Goal: Task Accomplishment & Management: Use online tool/utility

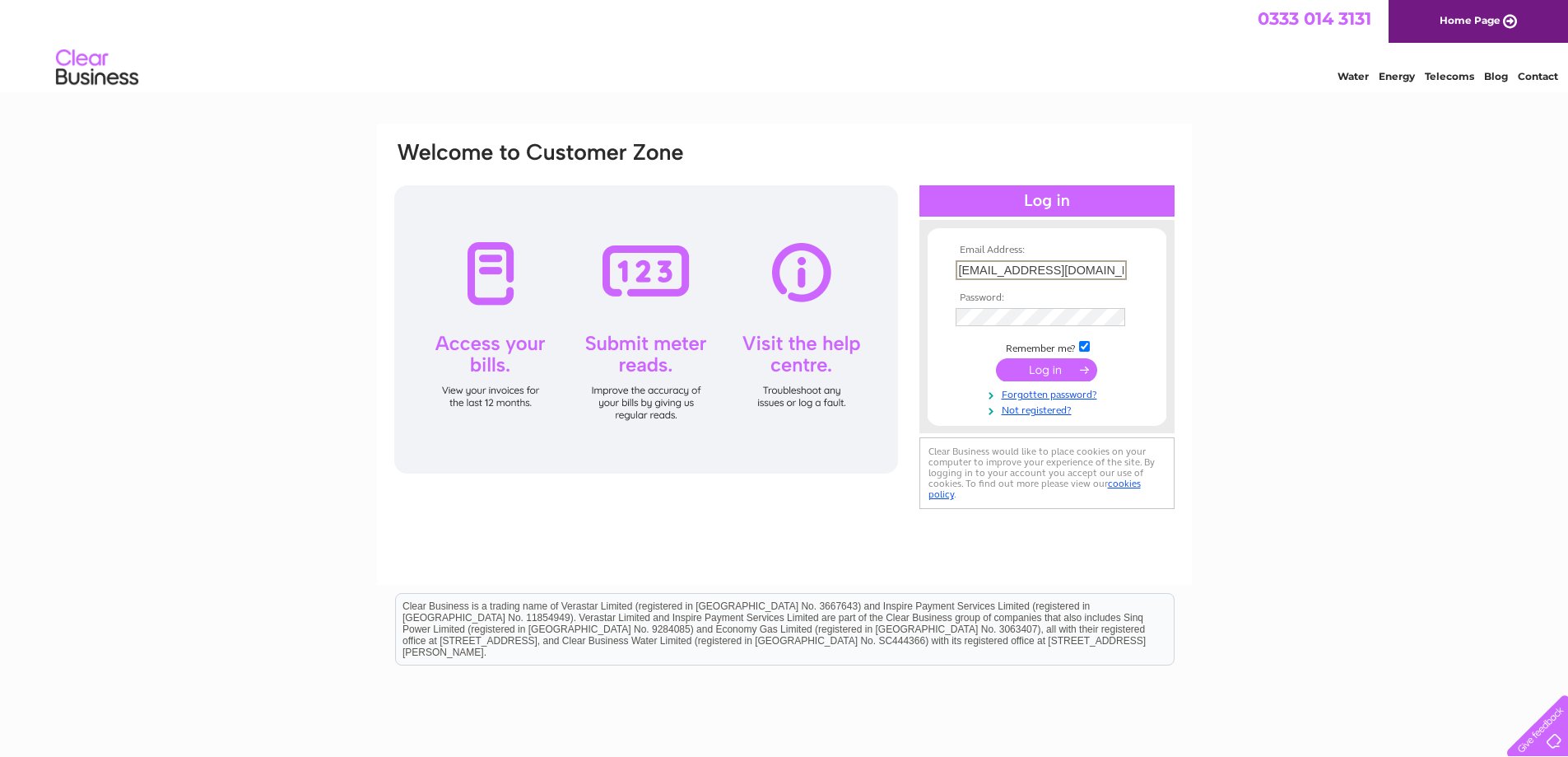
click at [1063, 367] on input "submit" at bounding box center [1046, 369] width 101 height 23
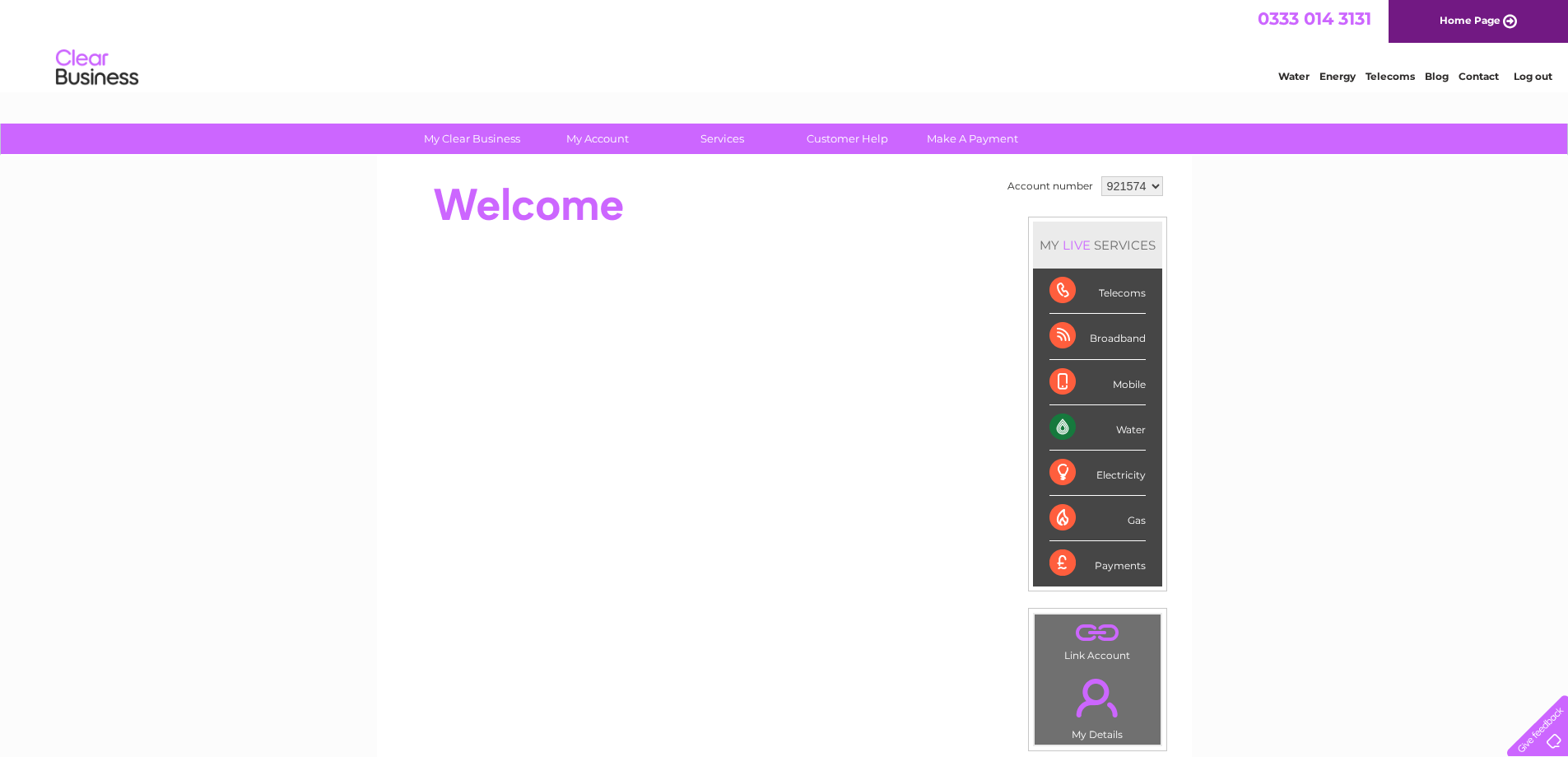
click at [1120, 433] on div "Water" at bounding box center [1097, 428] width 96 height 45
click at [1056, 422] on div "Water" at bounding box center [1097, 428] width 96 height 45
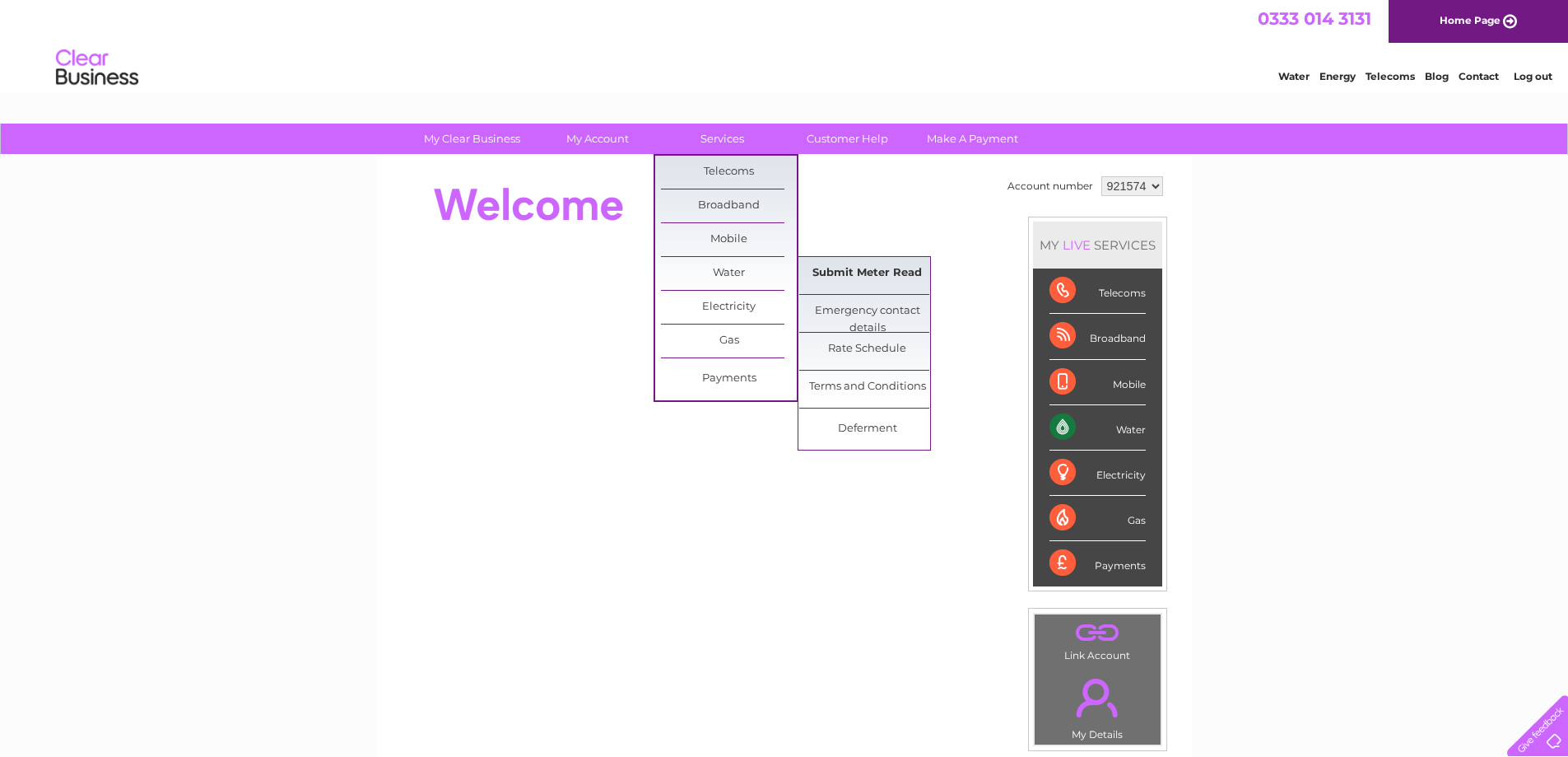
click at [847, 272] on link "Submit Meter Read" at bounding box center [866, 274] width 135 height 33
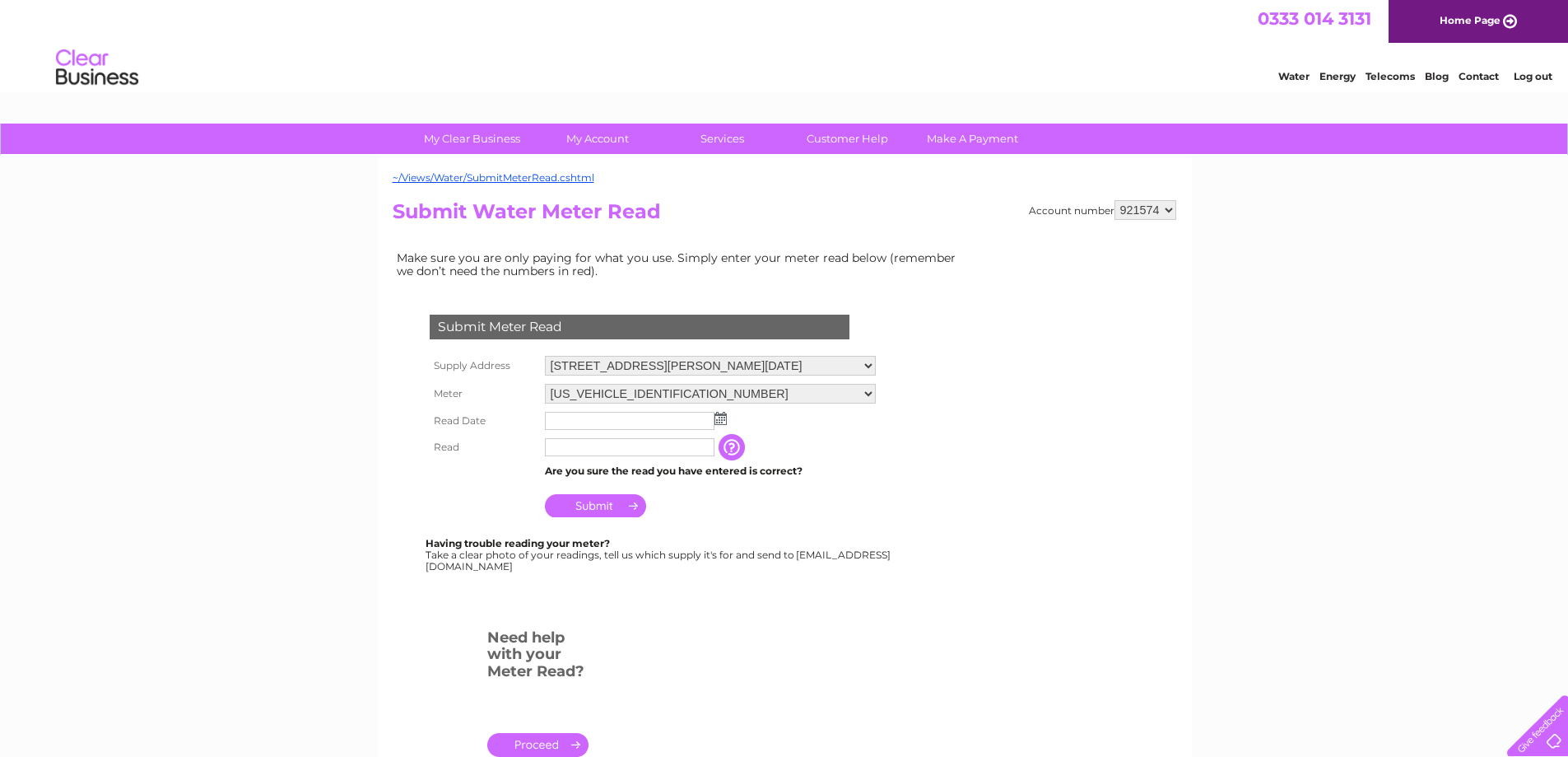
click at [567, 421] on input "text" at bounding box center [629, 420] width 170 height 18
click at [724, 419] on img at bounding box center [722, 418] width 13 height 13
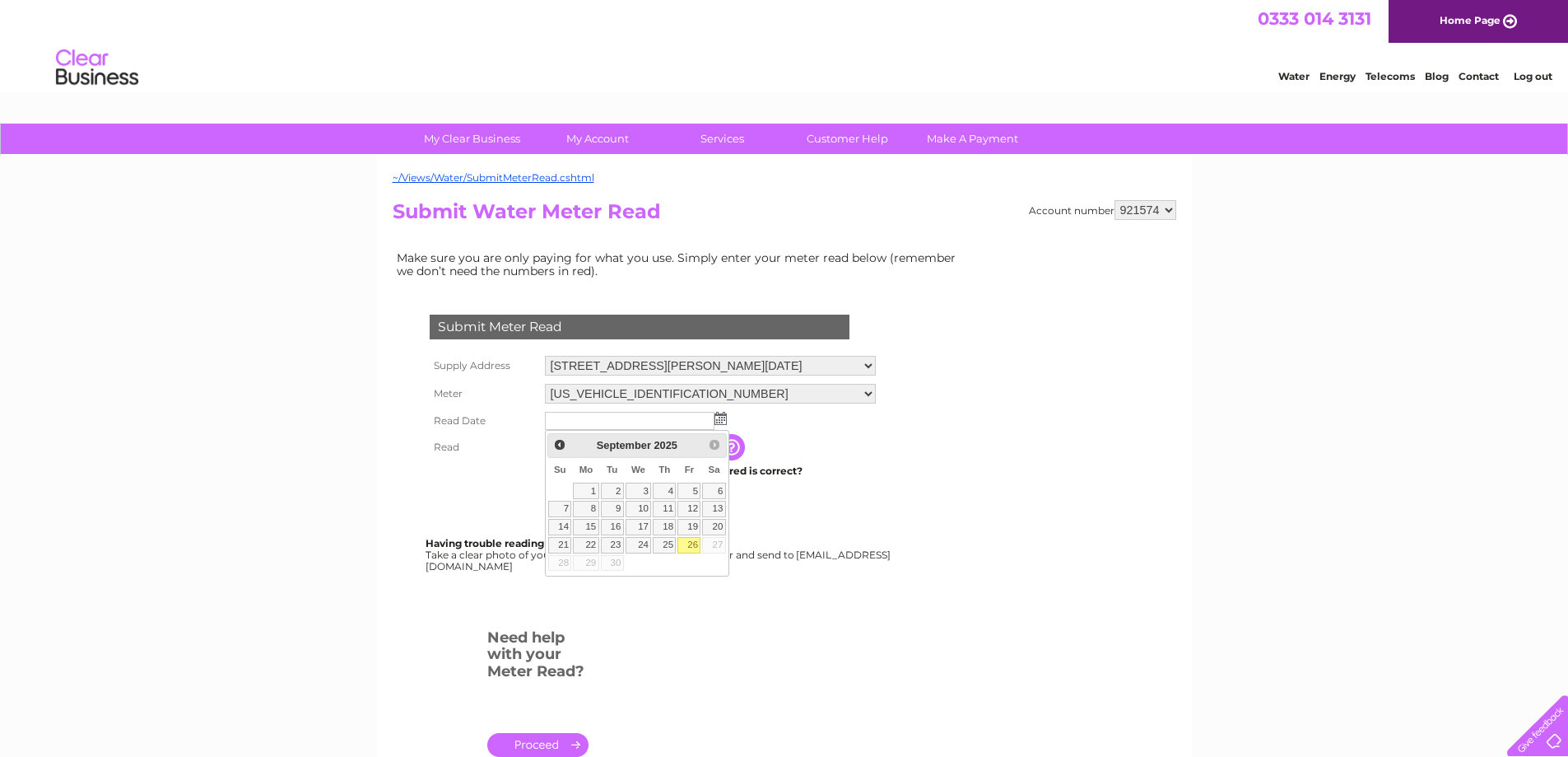
click at [693, 544] on link "26" at bounding box center [688, 545] width 23 height 17
type input "[DATE]"
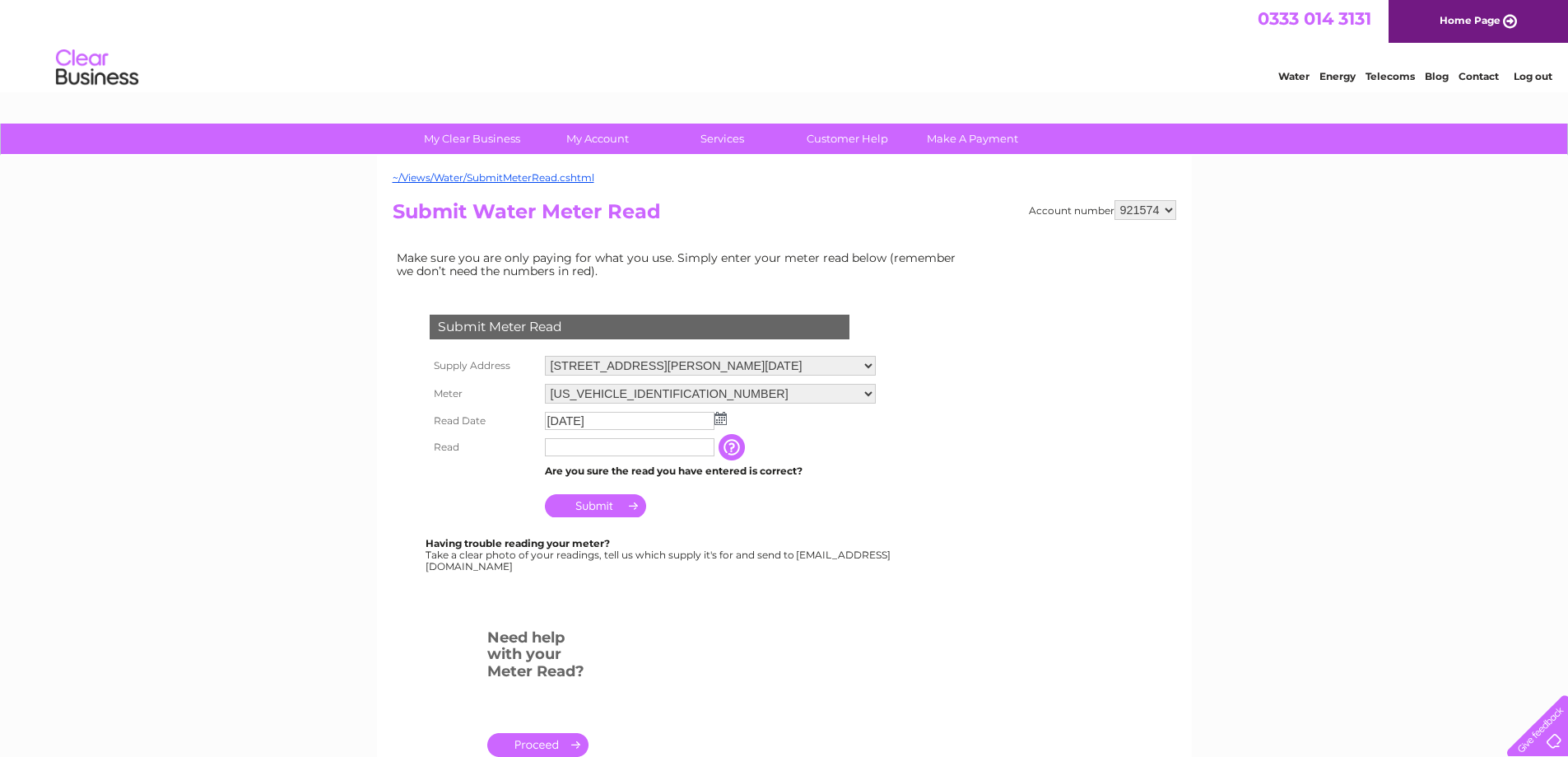
click at [572, 452] on input "text" at bounding box center [629, 447] width 170 height 18
click at [578, 454] on input "text" at bounding box center [630, 448] width 171 height 20
click at [578, 508] on input "Submit" at bounding box center [595, 507] width 101 height 23
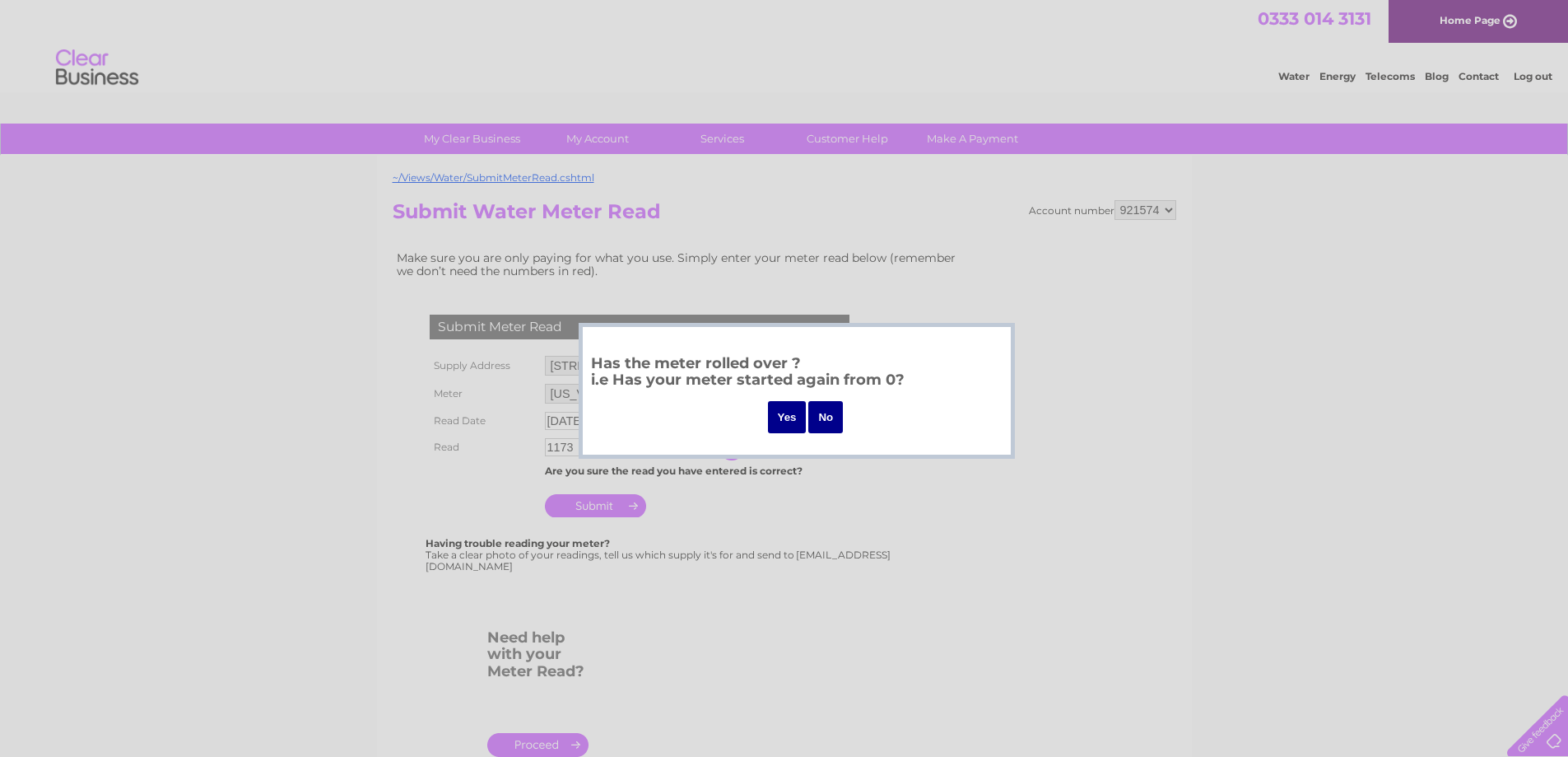
click at [829, 419] on input "No" at bounding box center [825, 416] width 34 height 32
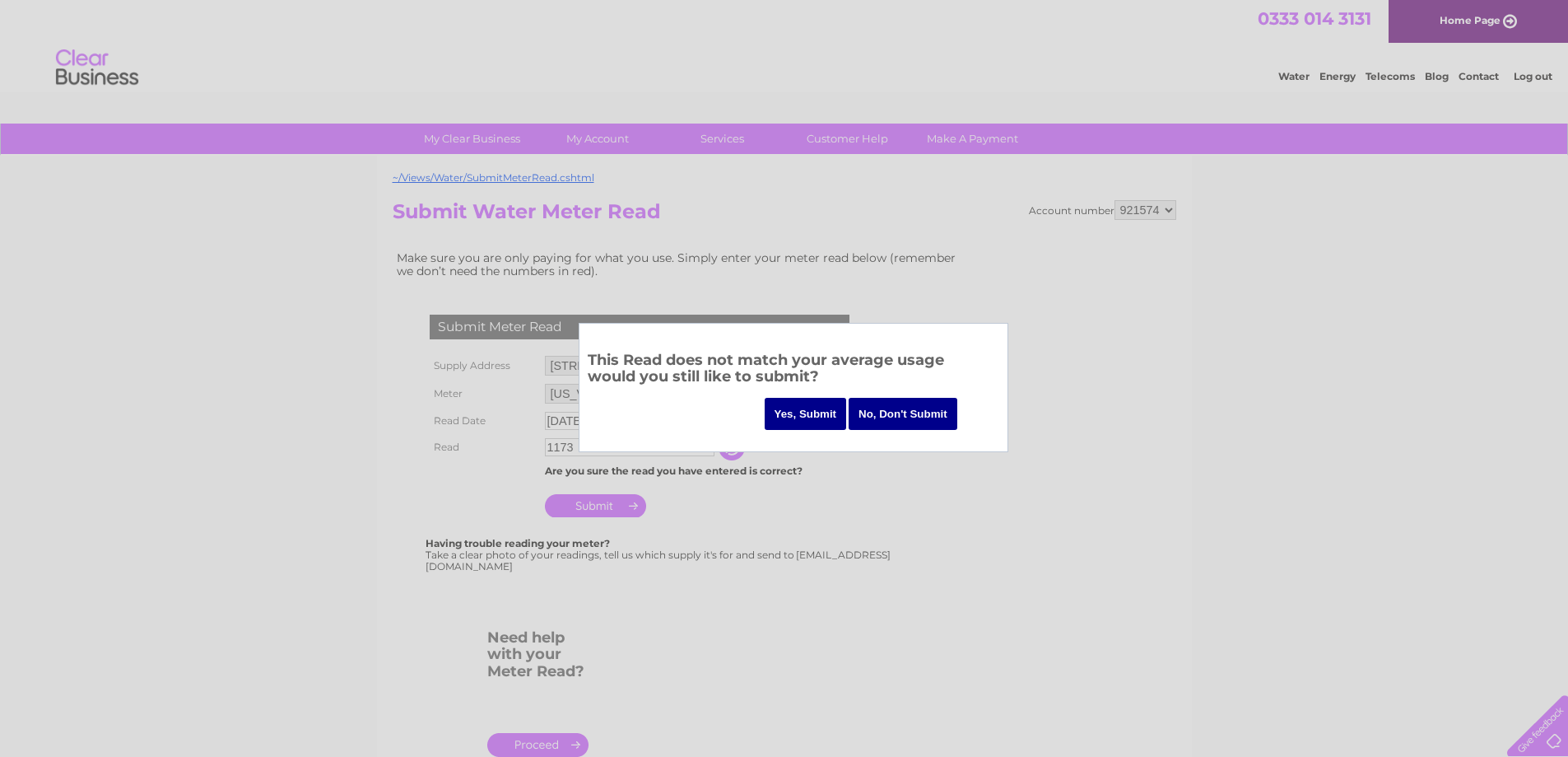
click at [869, 410] on input "No, Don't Submit" at bounding box center [903, 413] width 109 height 32
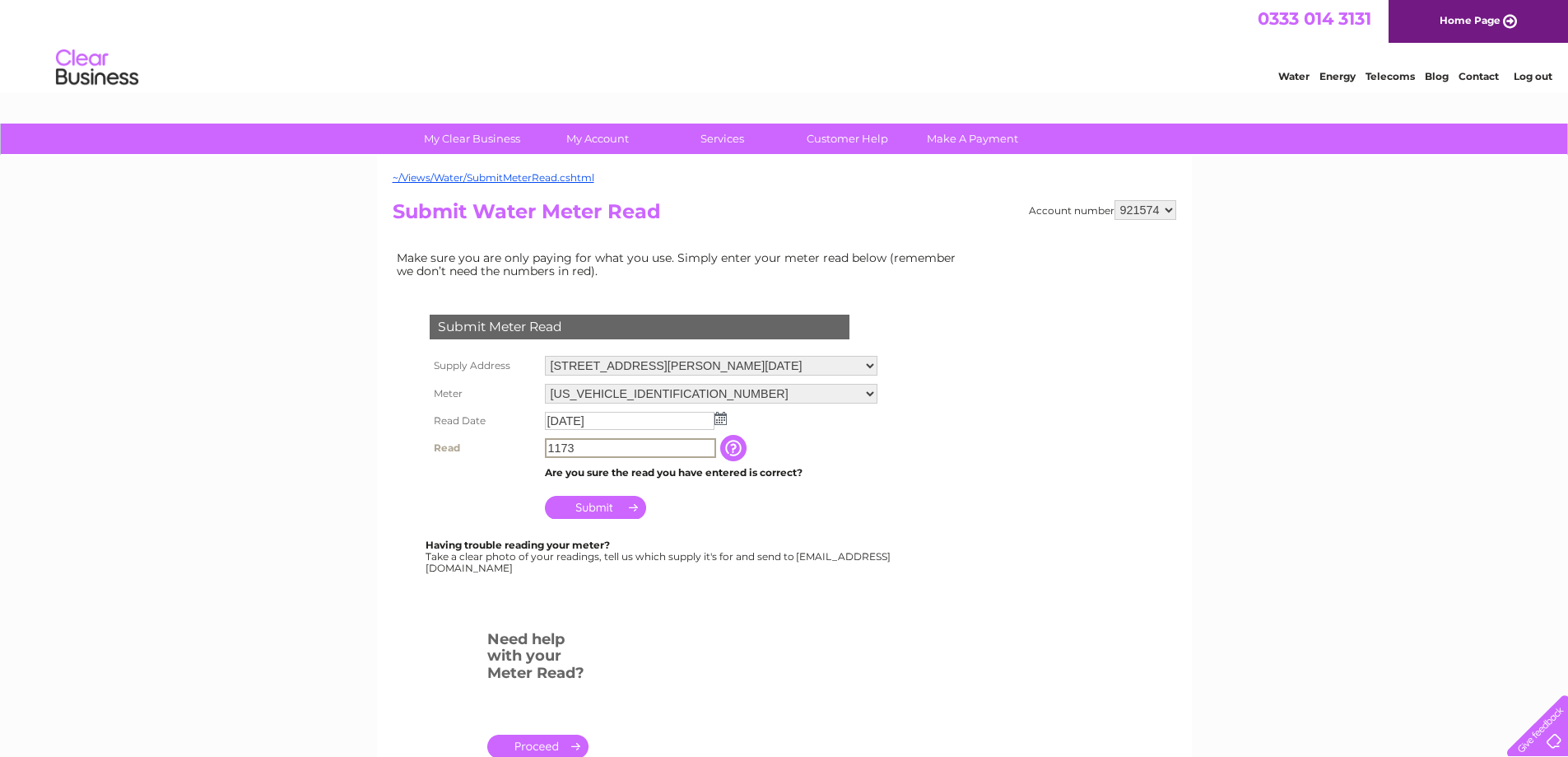
drag, startPoint x: 594, startPoint y: 443, endPoint x: 492, endPoint y: 453, distance: 102.5
click at [492, 453] on tr "Read 1173 The reading you have just taken from your water meter. Our records in…" at bounding box center [653, 448] width 456 height 28
type input "1193"
click at [609, 504] on input "Submit" at bounding box center [595, 505] width 101 height 23
